Goal: Information Seeking & Learning: Learn about a topic

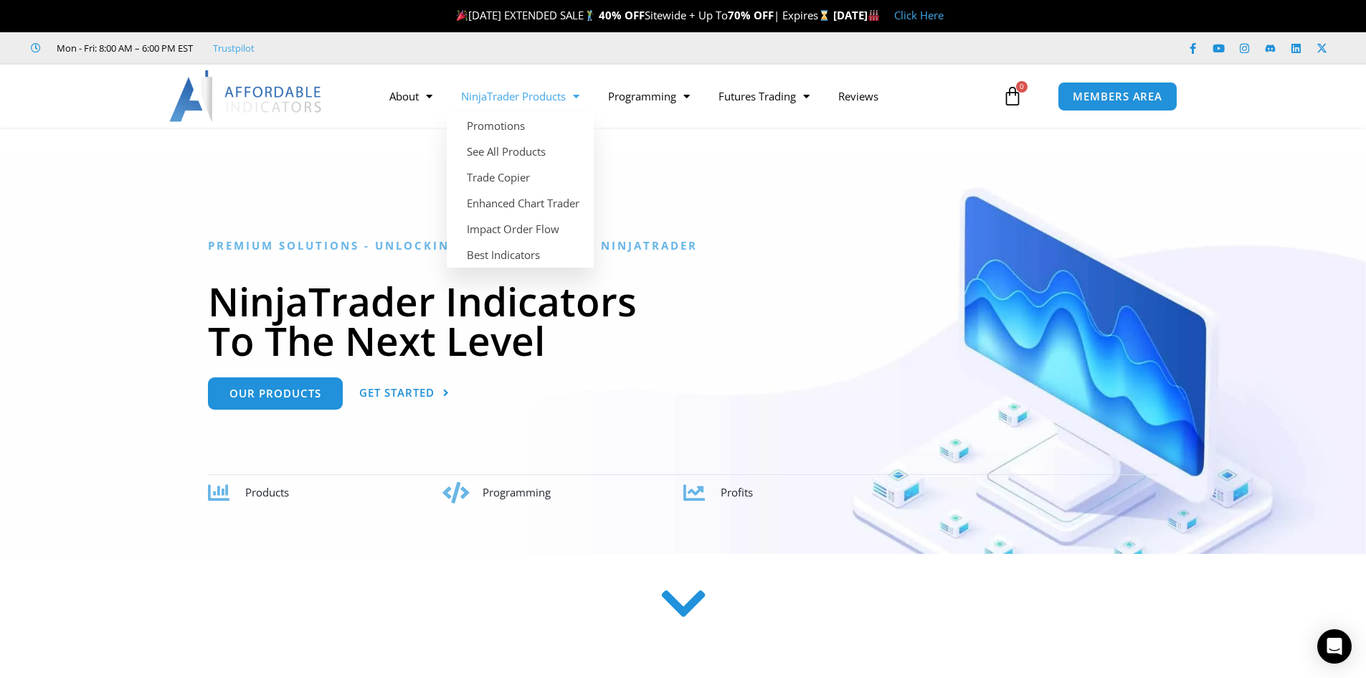
click at [521, 96] on link "NinjaTrader Products" at bounding box center [520, 96] width 147 height 33
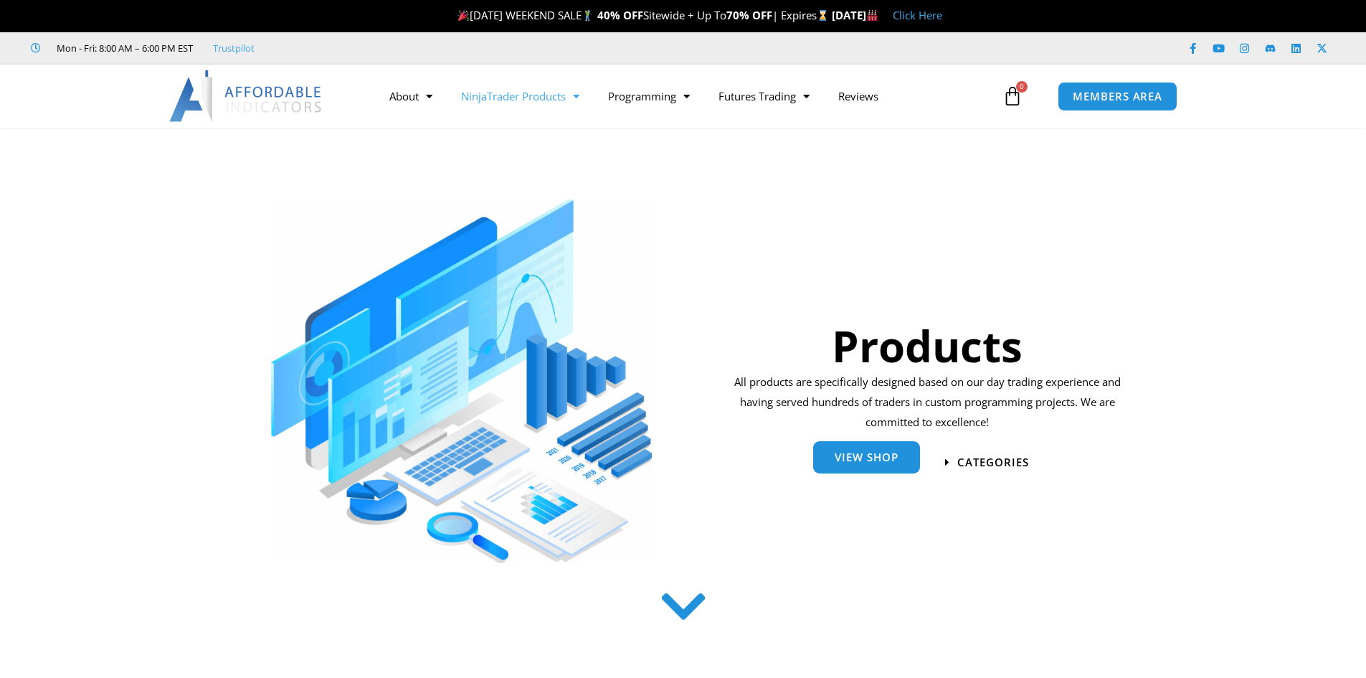
click at [850, 457] on span "View Shop" at bounding box center [867, 457] width 64 height 11
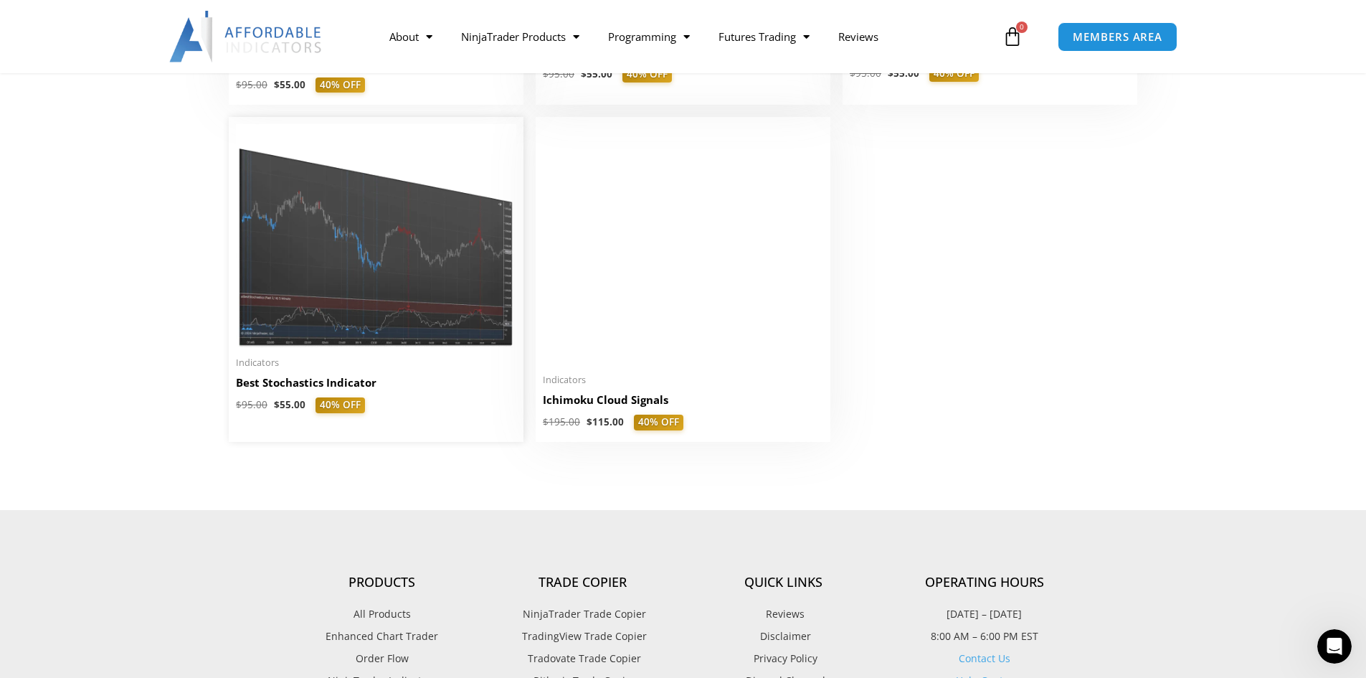
scroll to position [3656, 0]
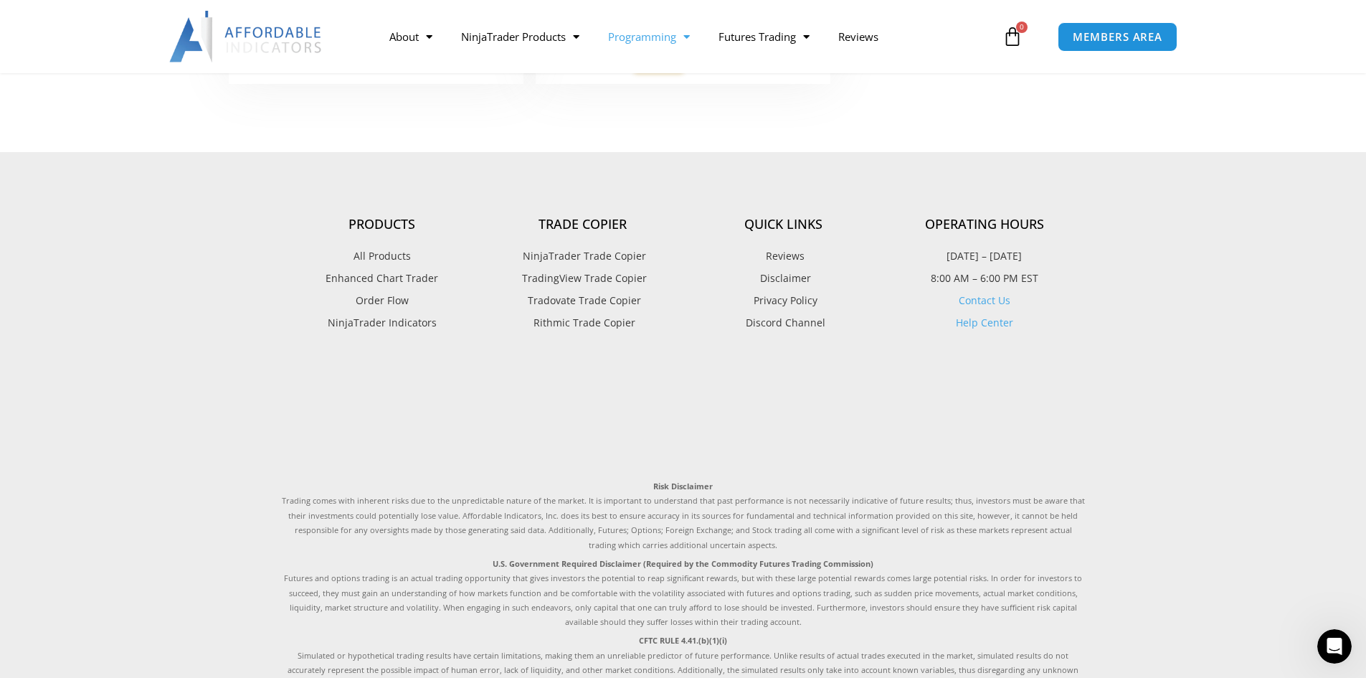
click at [641, 39] on link "Programming" at bounding box center [649, 36] width 110 height 33
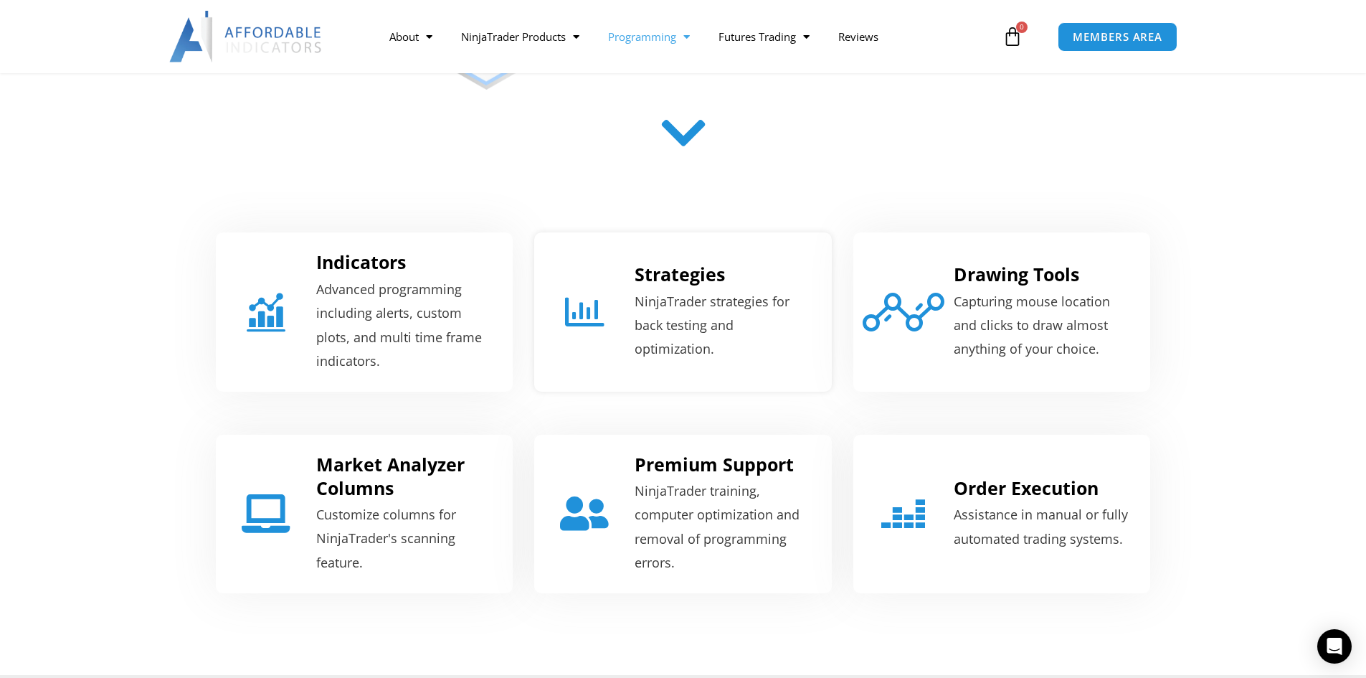
scroll to position [430, 0]
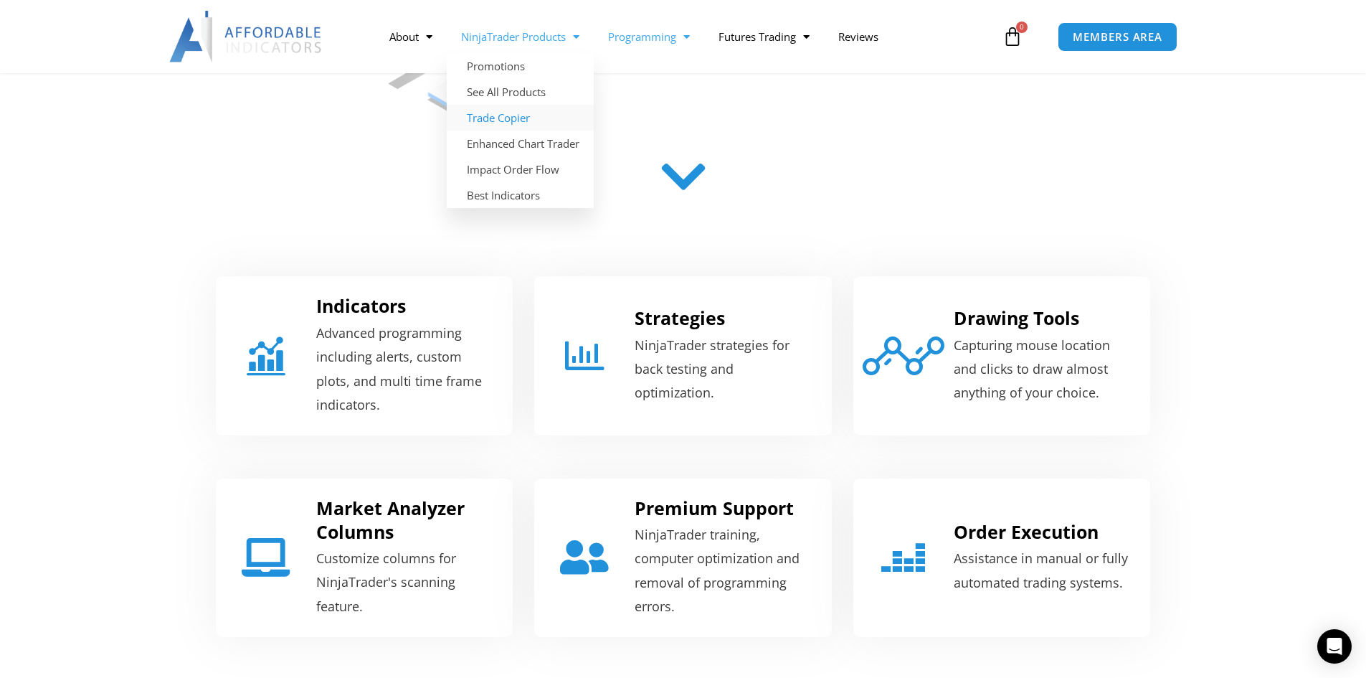
click at [505, 120] on link "Trade Copier" at bounding box center [520, 118] width 147 height 26
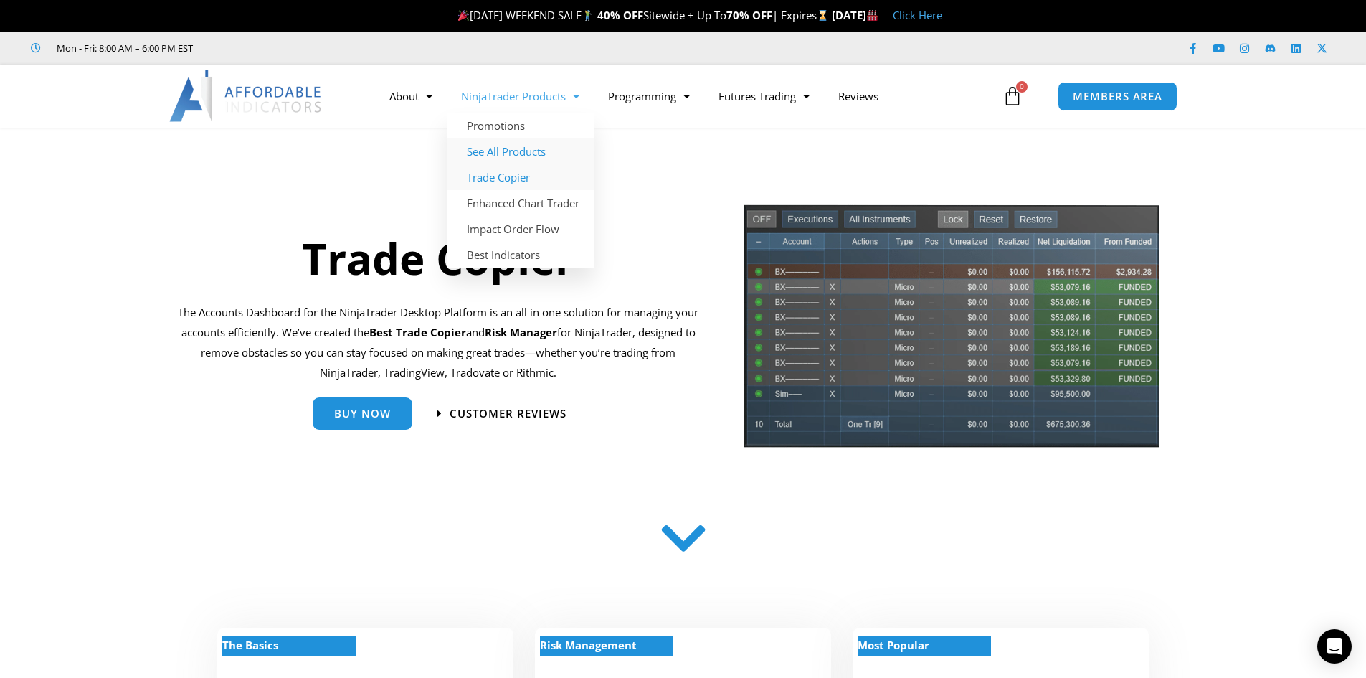
click at [519, 156] on link "See All Products" at bounding box center [520, 151] width 147 height 26
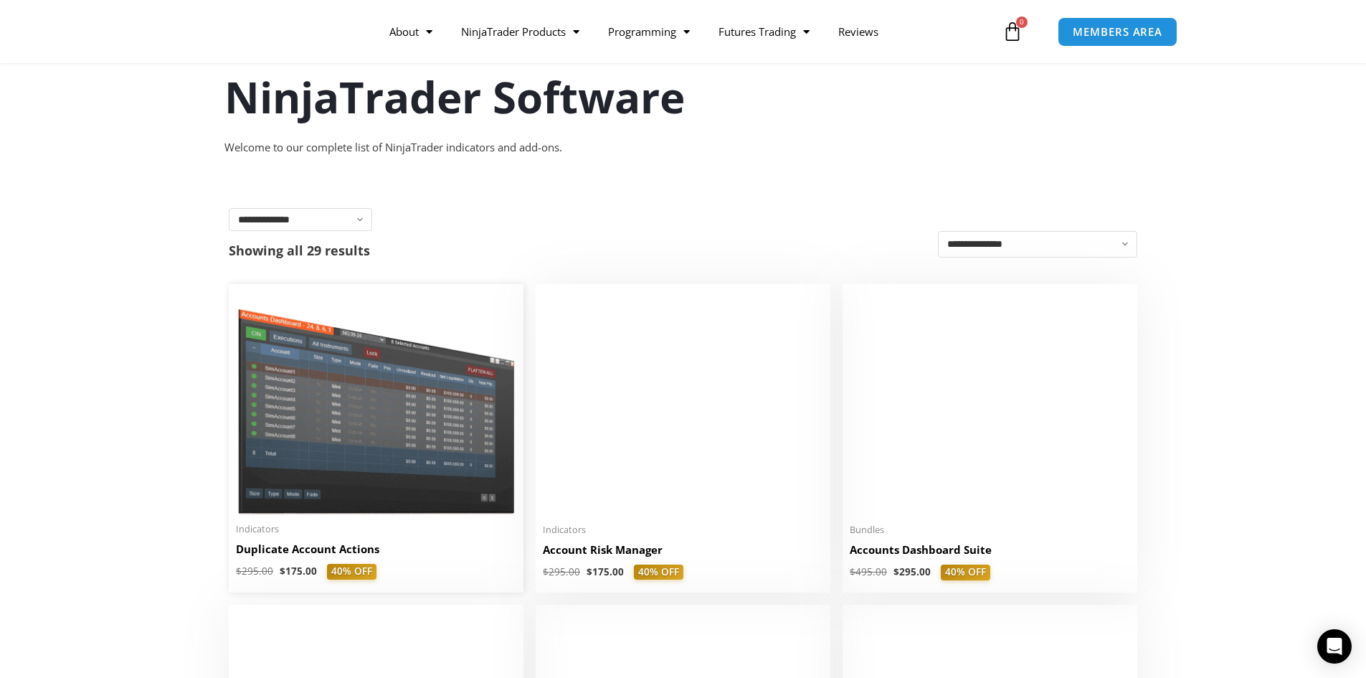
scroll to position [215, 0]
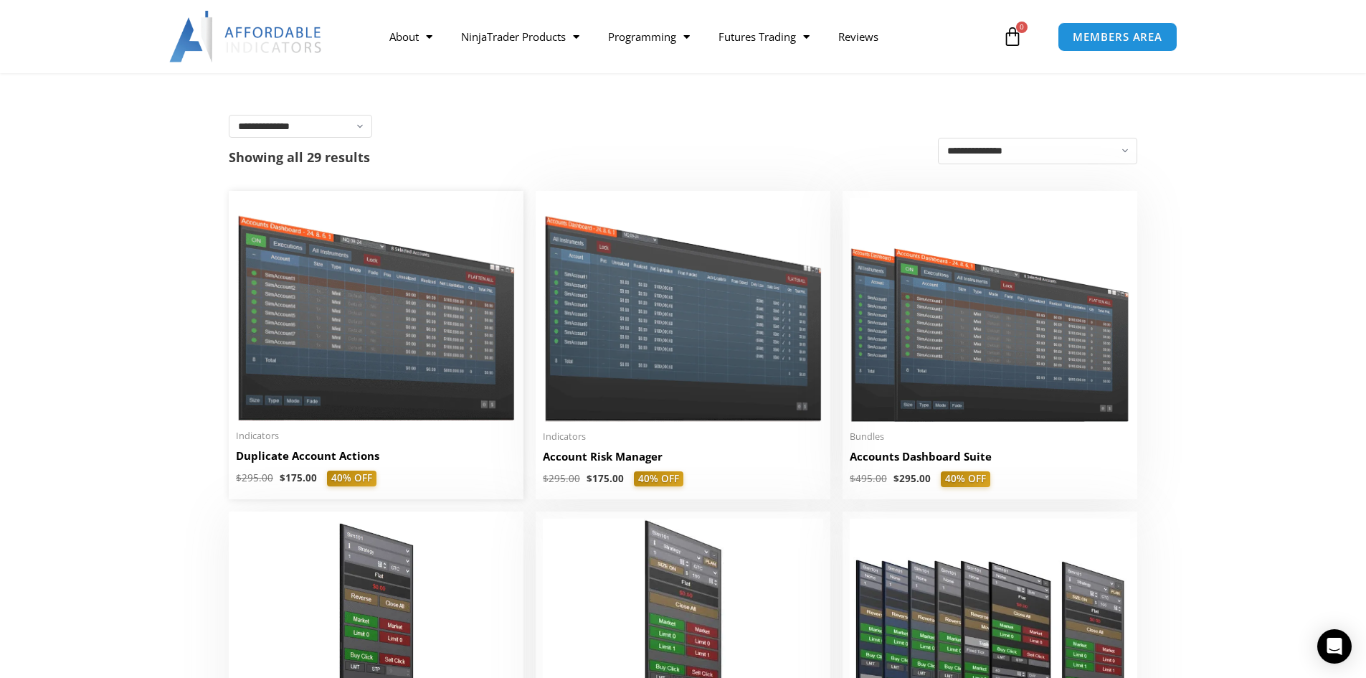
click at [414, 313] on img at bounding box center [376, 309] width 280 height 223
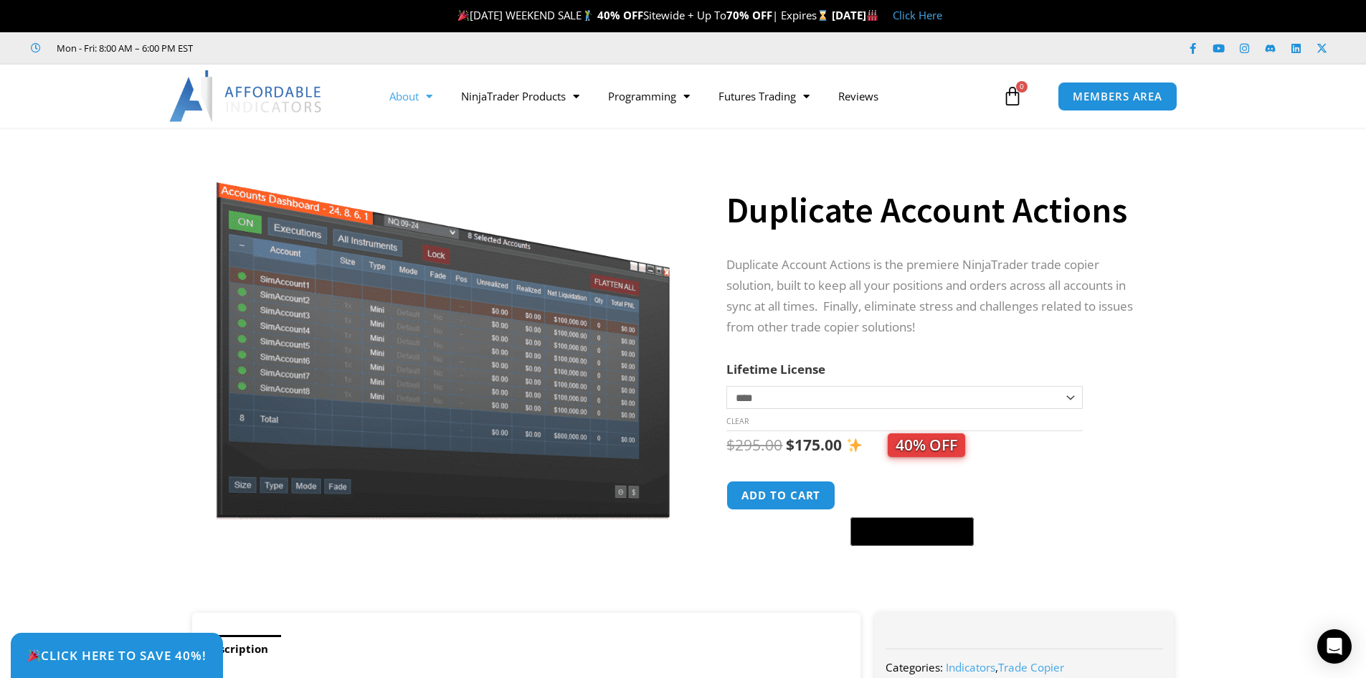
click at [417, 94] on link "About" at bounding box center [411, 96] width 72 height 33
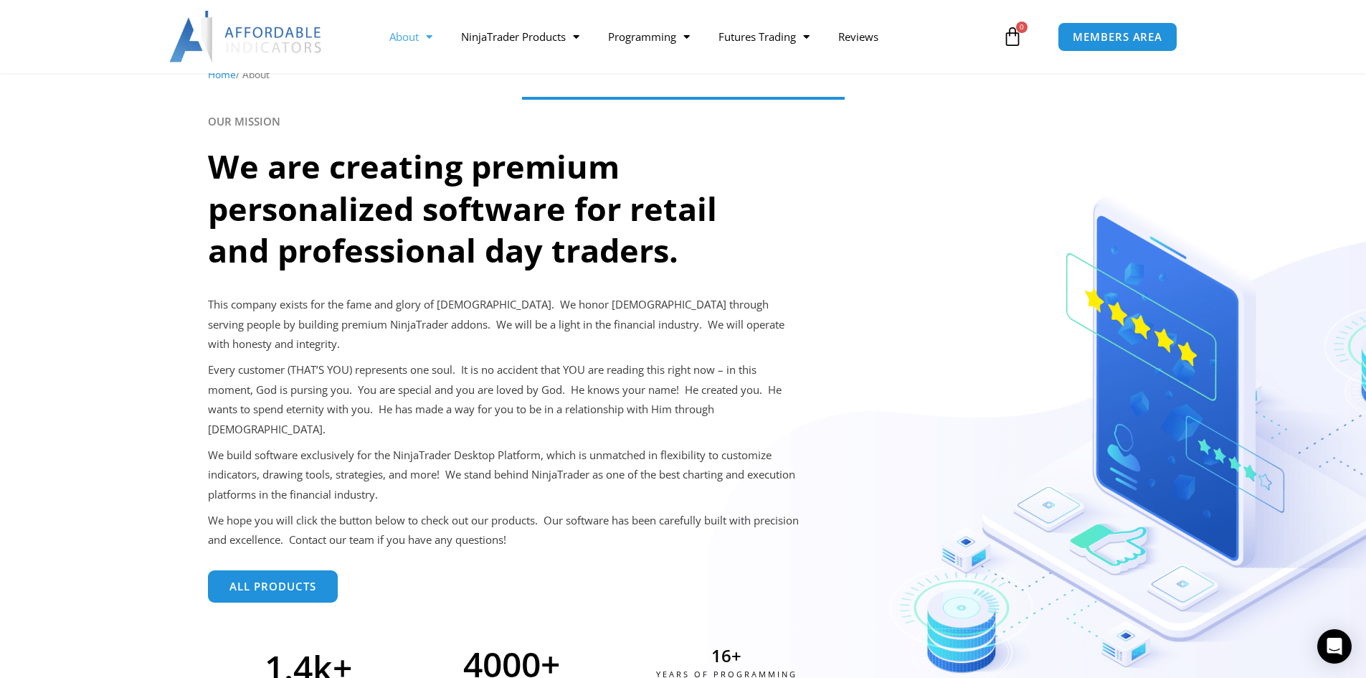
scroll to position [72, 0]
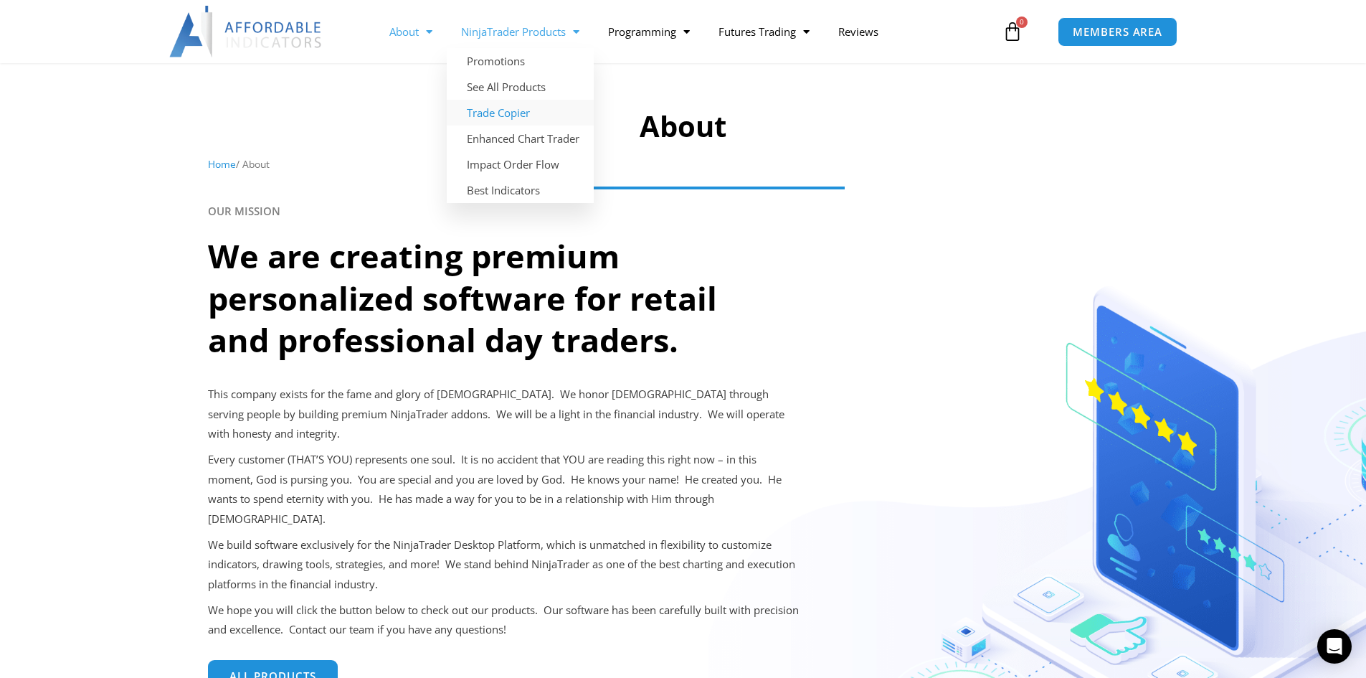
click at [518, 106] on link "Trade Copier" at bounding box center [520, 113] width 147 height 26
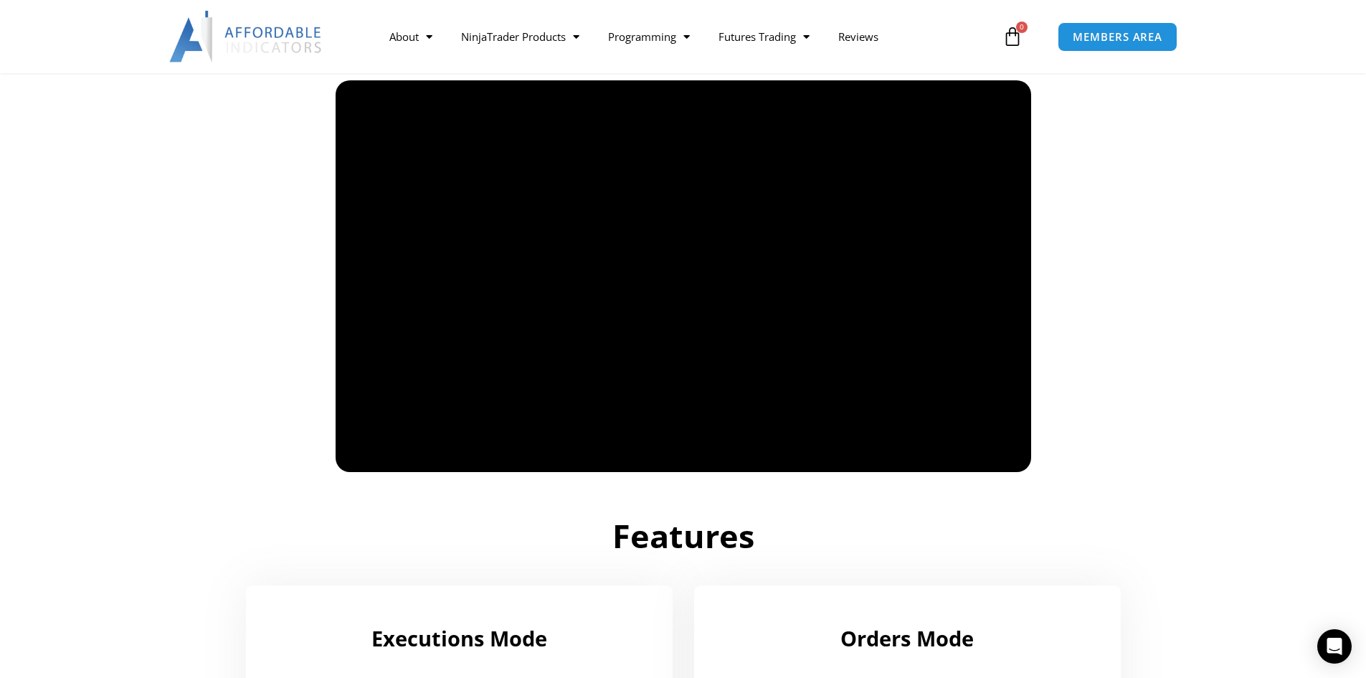
scroll to position [1004, 0]
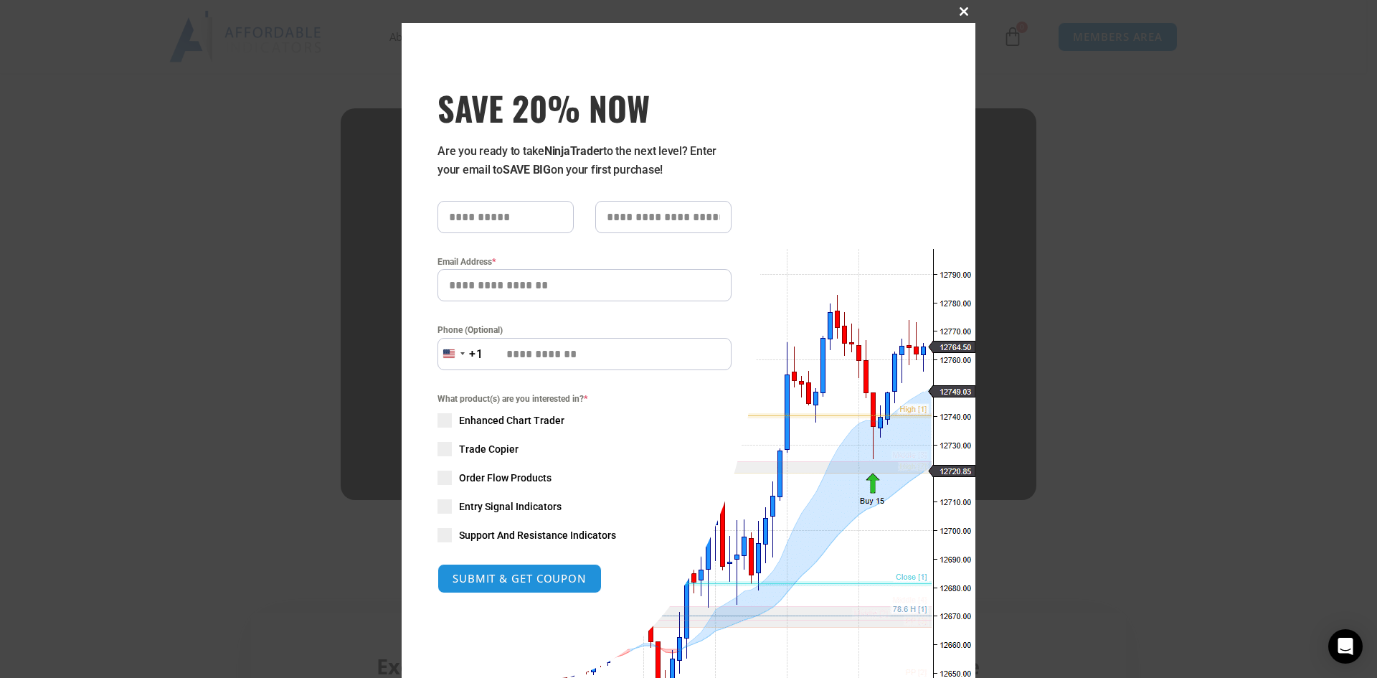
click at [956, 11] on span at bounding box center [963, 11] width 23 height 9
